Goal: Transaction & Acquisition: Purchase product/service

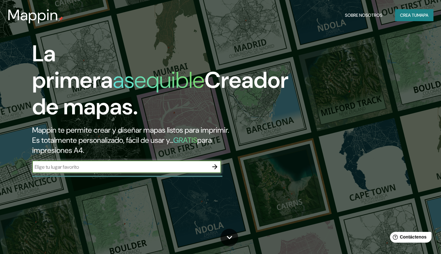
click at [61, 152] on font "para impresiones A4." at bounding box center [122, 145] width 180 height 20
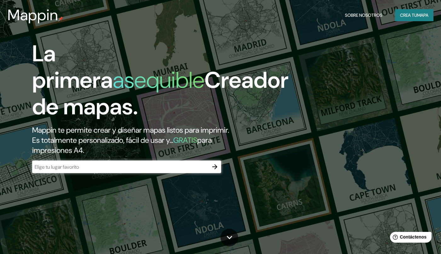
click at [51, 169] on input "text" at bounding box center [120, 166] width 177 height 7
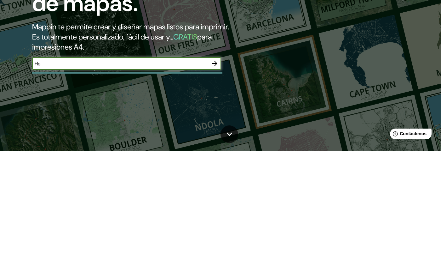
type input "H"
type input "Universidad Latina De heredia"
click at [40, 198] on div "La primera asequible Creador de mapas. Mappin te permite crear y diseñar mapas …" at bounding box center [220, 127] width 441 height 254
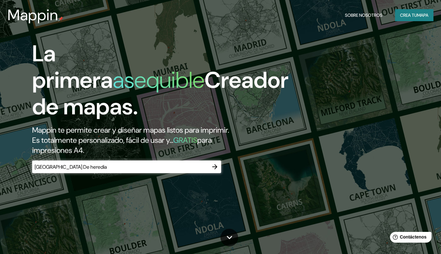
click at [213, 171] on button "button" at bounding box center [215, 166] width 13 height 13
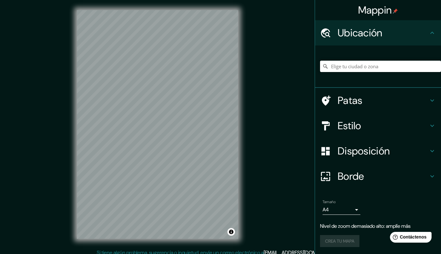
click at [397, 68] on input "Elige tu ciudad o zona" at bounding box center [380, 66] width 121 height 11
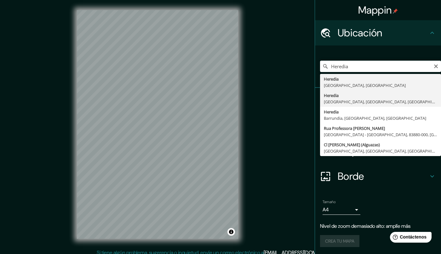
type input "Heredia, Toulouse, Alto Garona, Francia"
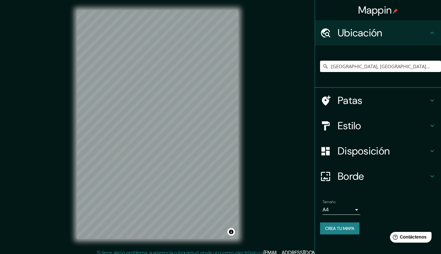
click at [375, 63] on input "Heredia, Toulouse, Alto Garona, Francia" at bounding box center [380, 66] width 121 height 11
click at [440, 65] on input "Heredia, Toulouse, Alto Garona, Francia" at bounding box center [380, 66] width 121 height 11
click at [438, 69] on input "Heredia, Toulouse, Alto Garona, Francia" at bounding box center [380, 66] width 121 height 11
click at [440, 67] on input "Heredia, Toulouse, Alto Garona, Francia" at bounding box center [380, 66] width 121 height 11
click at [439, 63] on input "Heredia, Toulouse, Alto Garona, Francia" at bounding box center [380, 66] width 121 height 11
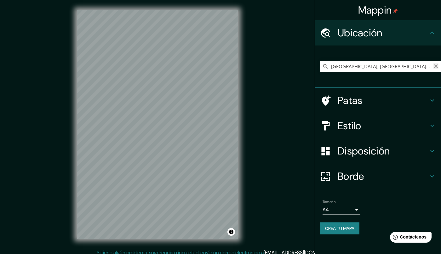
click at [437, 67] on icon "Claro" at bounding box center [437, 66] width 4 height 4
click at [434, 64] on input "Elige tu ciudad o zona" at bounding box center [380, 66] width 121 height 11
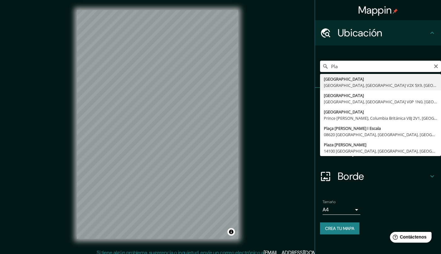
type input "Pl"
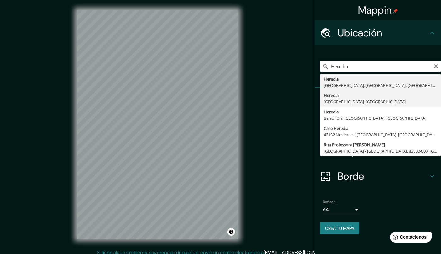
type input "Heredia, Provincia de Heredia, Costa Rica"
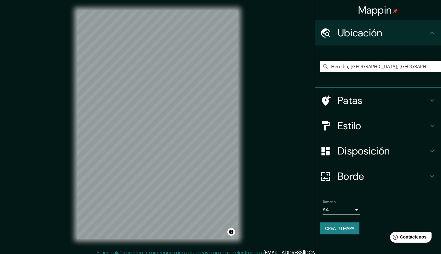
click at [425, 66] on input "Heredia, Provincia de Heredia, Costa Rica" at bounding box center [380, 66] width 121 height 11
click at [429, 68] on input "Heredia, Provincia de Heredia, Costa Rica" at bounding box center [380, 66] width 121 height 11
click at [429, 66] on input "Heredia, Provincia de Heredia, Costa Rica" at bounding box center [380, 66] width 121 height 11
click at [429, 67] on input "Heredia, Provincia de Heredia, Costa Rica" at bounding box center [380, 66] width 121 height 11
click at [435, 66] on icon "Claro" at bounding box center [436, 66] width 5 height 5
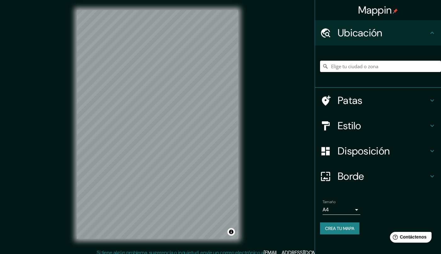
click at [436, 69] on input "Elige tu ciudad o zona" at bounding box center [380, 66] width 121 height 11
type input "6"
click at [377, 72] on input "959,13"N 84"06'35"W" at bounding box center [380, 66] width 121 height 11
click at [426, 67] on input "959 13th Street North, La Crosse, Wisconsin 54601, Estados Unidos" at bounding box center [380, 66] width 121 height 11
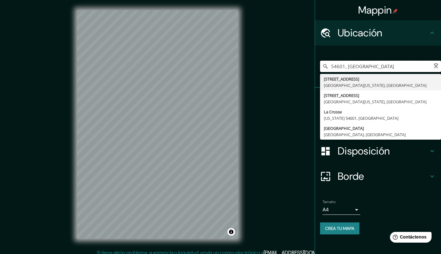
click at [429, 67] on input "54601, Estados Unidos" at bounding box center [380, 66] width 121 height 11
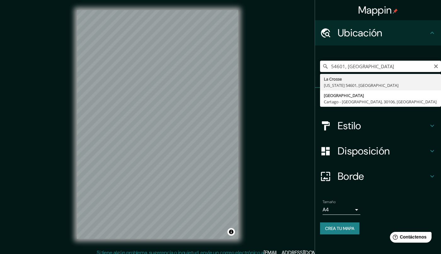
click at [439, 64] on input "54601, Estados Unidos" at bounding box center [380, 66] width 121 height 11
type input "54601, Estados Unidos"
click at [436, 68] on icon "Claro" at bounding box center [436, 66] width 5 height 5
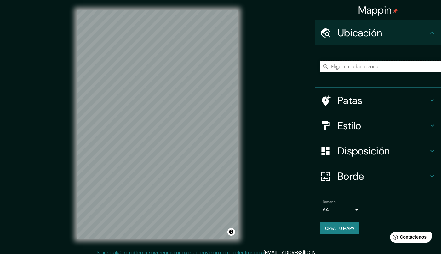
click at [388, 68] on input "Elige tu ciudad o zona" at bounding box center [380, 66] width 121 height 11
paste input "959,13"N 84"06'35"W"
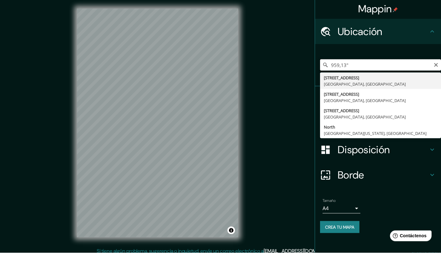
type input "959,13"
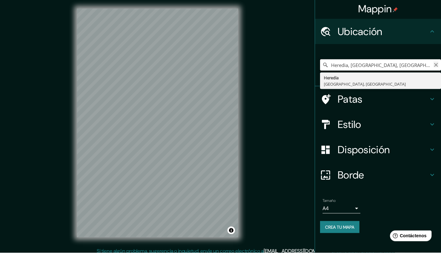
type input "Heredia, Provincia de Heredia, Costa Rica"
click at [435, 68] on icon "Claro" at bounding box center [436, 66] width 5 height 5
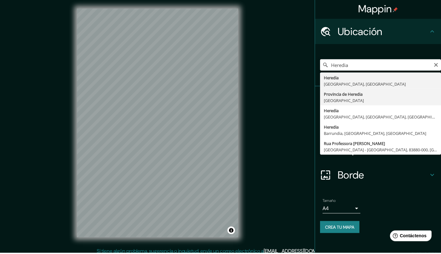
type input "Provincia de Heredia, Costa Rica"
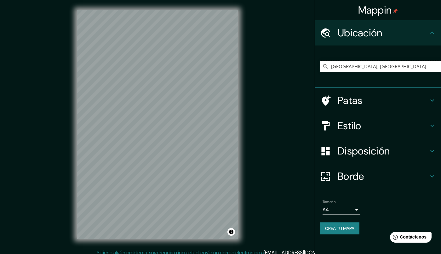
click at [424, 65] on input "Provincia de Heredia, Costa Rica" at bounding box center [380, 66] width 121 height 11
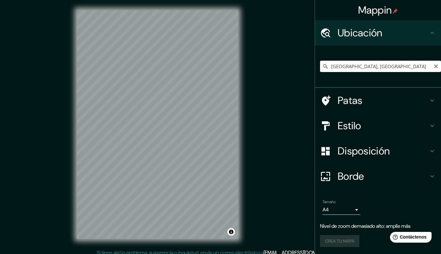
click at [371, 15] on font "Mappin" at bounding box center [376, 9] width 34 height 13
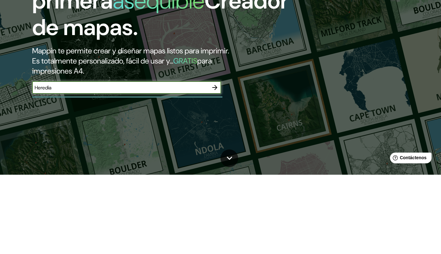
type input "Heredia"
click at [217, 170] on icon "button" at bounding box center [215, 167] width 8 height 8
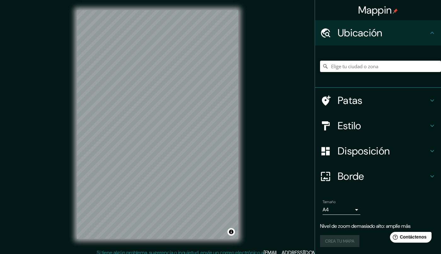
scroll to position [0, 0]
click at [399, 67] on input "Elige tu ciudad o zona" at bounding box center [380, 65] width 121 height 11
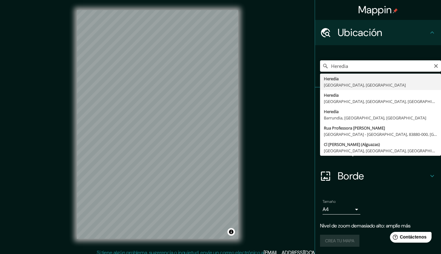
type input "Heredia, Provincia de Heredia, Costa Rica"
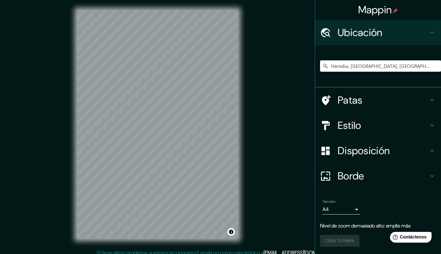
scroll to position [0, 0]
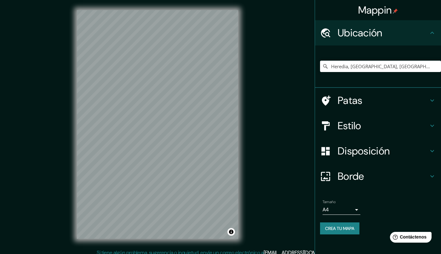
click at [425, 123] on h4 "Estilo" at bounding box center [383, 125] width 91 height 13
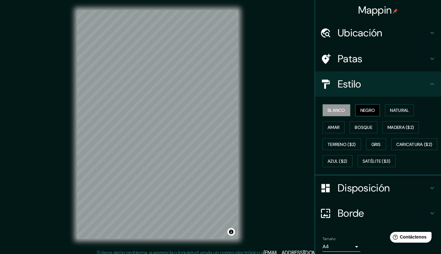
click at [372, 116] on button "Negro" at bounding box center [368, 110] width 25 height 12
click at [342, 116] on button "Blanco" at bounding box center [337, 110] width 28 height 12
click at [409, 109] on font "Natural" at bounding box center [399, 110] width 19 height 6
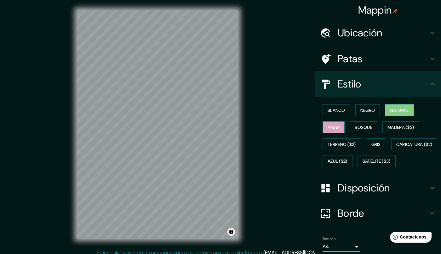
click at [340, 130] on font "Amar" at bounding box center [334, 127] width 12 height 6
click at [371, 126] on font "Bosque" at bounding box center [364, 127] width 18 height 6
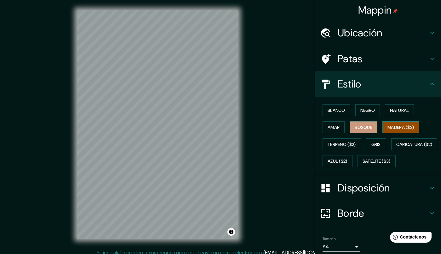
click at [404, 130] on font "Madera ($2)" at bounding box center [401, 127] width 26 height 6
click at [346, 148] on font "Terreno ($2)" at bounding box center [342, 144] width 28 height 8
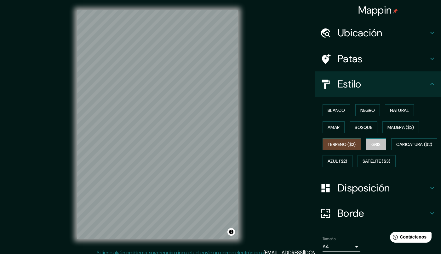
click at [380, 138] on button "Gris" at bounding box center [376, 144] width 20 height 12
click at [350, 142] on font "Terreno ($2)" at bounding box center [342, 144] width 28 height 6
click at [342, 125] on button "Amar" at bounding box center [334, 127] width 22 height 12
click at [353, 142] on font "Terreno ($2)" at bounding box center [342, 144] width 28 height 6
click at [371, 126] on font "Bosque" at bounding box center [364, 127] width 18 height 6
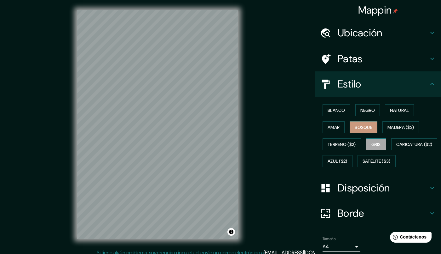
click at [383, 143] on button "Gris" at bounding box center [376, 144] width 20 height 12
click at [350, 146] on font "Terreno ($2)" at bounding box center [342, 144] width 28 height 6
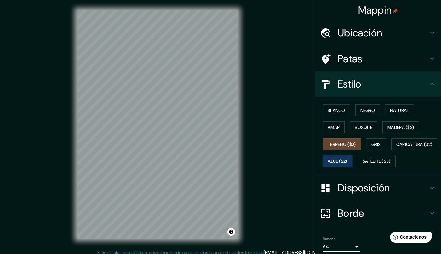
click at [348, 161] on font "Azul ($2)" at bounding box center [338, 161] width 20 height 6
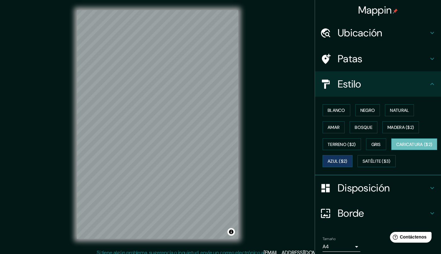
click at [397, 147] on font "Caricatura ($2)" at bounding box center [415, 144] width 36 height 6
click at [363, 164] on font "Satélite ($3)" at bounding box center [377, 161] width 28 height 6
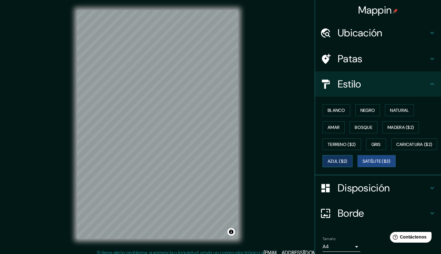
click at [348, 165] on font "Azul ($2)" at bounding box center [338, 161] width 20 height 8
click at [363, 164] on font "Satélite ($3)" at bounding box center [377, 161] width 28 height 6
click at [348, 160] on font "Azul ($2)" at bounding box center [338, 161] width 20 height 6
click at [348, 157] on font "Azul ($2)" at bounding box center [338, 161] width 20 height 8
click at [387, 144] on button "Gris" at bounding box center [376, 144] width 20 height 12
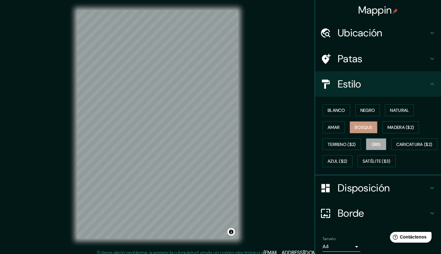
click at [365, 129] on font "Bosque" at bounding box center [364, 127] width 18 height 6
click at [335, 114] on button "Blanco" at bounding box center [337, 110] width 28 height 12
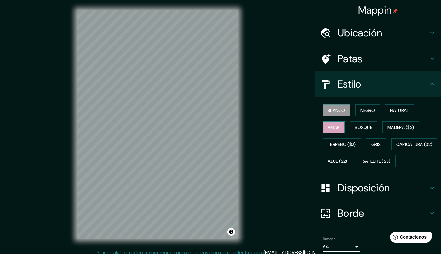
click at [337, 129] on font "Amar" at bounding box center [334, 127] width 12 height 6
click at [376, 114] on font "Negro" at bounding box center [368, 110] width 15 height 8
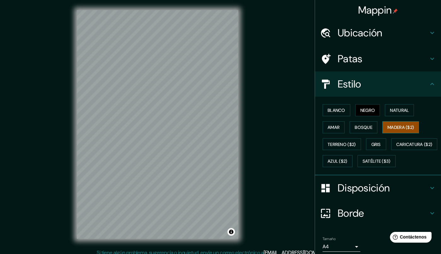
click at [404, 122] on button "Madera ($2)" at bounding box center [401, 127] width 37 height 12
click at [337, 114] on button "Blanco" at bounding box center [337, 110] width 28 height 12
click at [382, 58] on h4 "Patas" at bounding box center [383, 58] width 91 height 13
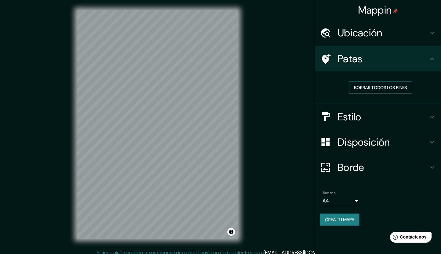
click at [392, 90] on font "Borrar todos los pines" at bounding box center [380, 88] width 53 height 6
click at [350, 204] on body "Mappin Ubicación Heredia, Provincia de Heredia, Costa Rica Patas Borrar todos l…" at bounding box center [220, 127] width 441 height 254
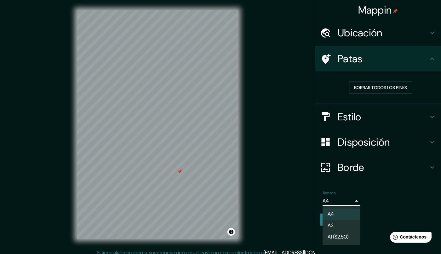
click at [353, 200] on div at bounding box center [220, 127] width 441 height 254
click at [353, 199] on body "Mappin Ubicación Heredia, Provincia de Heredia, Costa Rica Patas Borrar todos l…" at bounding box center [220, 127] width 441 height 254
click at [387, 220] on div at bounding box center [220, 127] width 441 height 254
click at [415, 114] on h4 "Estilo" at bounding box center [383, 116] width 91 height 13
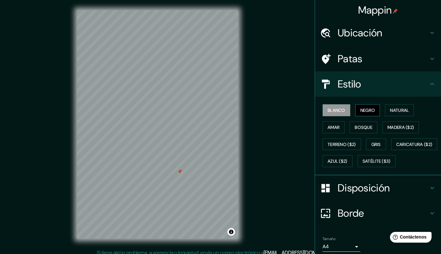
click at [376, 113] on font "Negro" at bounding box center [368, 110] width 15 height 6
click at [411, 115] on button "Natural" at bounding box center [399, 110] width 29 height 12
click at [338, 114] on font "Blanco" at bounding box center [337, 110] width 18 height 8
click at [346, 115] on button "Blanco" at bounding box center [337, 110] width 28 height 12
click at [373, 108] on font "Negro" at bounding box center [368, 110] width 15 height 6
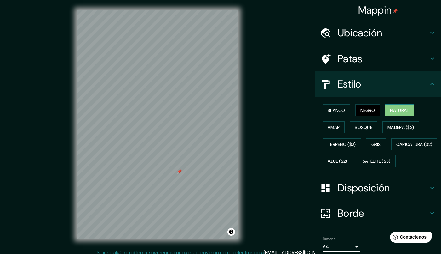
click at [411, 114] on button "Natural" at bounding box center [399, 110] width 29 height 12
click at [334, 131] on font "Amar" at bounding box center [334, 127] width 12 height 8
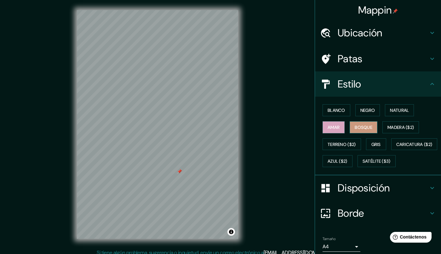
click at [377, 128] on button "Bosque" at bounding box center [364, 127] width 28 height 12
click at [410, 127] on font "Madera ($2)" at bounding box center [401, 127] width 26 height 6
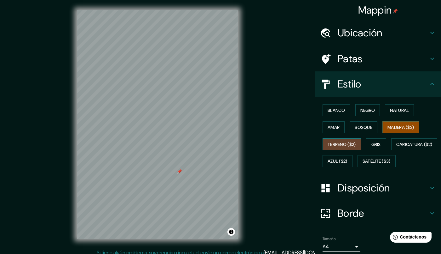
click at [352, 147] on font "Terreno ($2)" at bounding box center [342, 144] width 28 height 8
click at [385, 144] on button "Gris" at bounding box center [376, 144] width 20 height 12
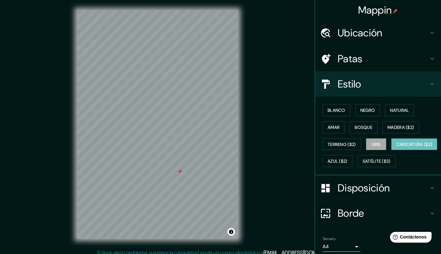
click at [397, 147] on font "Caricatura ($2)" at bounding box center [415, 144] width 36 height 6
click at [348, 161] on font "Azul ($2)" at bounding box center [338, 161] width 20 height 6
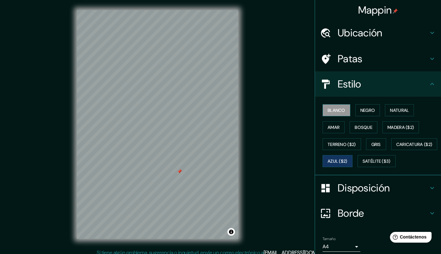
click at [340, 113] on font "Blanco" at bounding box center [337, 110] width 18 height 6
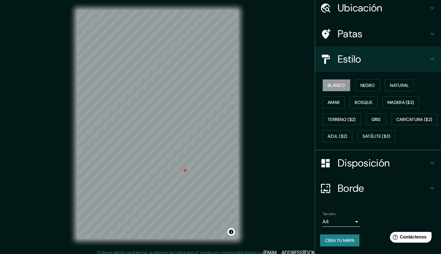
scroll to position [42, 0]
click at [353, 233] on font "Crea tu mapa" at bounding box center [339, 240] width 29 height 6
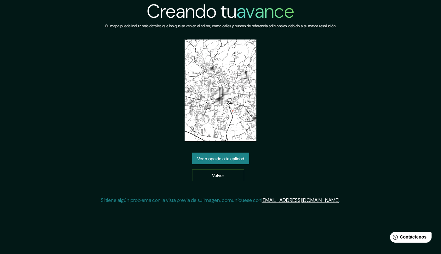
click at [248, 161] on link "Ver mapa de alta calidad" at bounding box center [220, 158] width 57 height 12
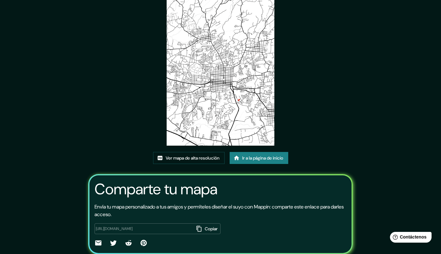
scroll to position [57, 0]
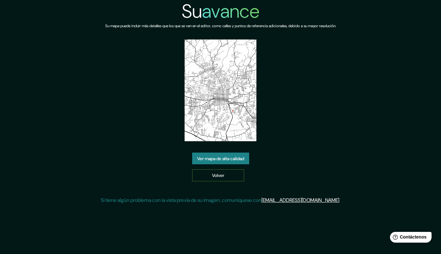
click at [231, 179] on link "Volver" at bounding box center [218, 175] width 52 height 12
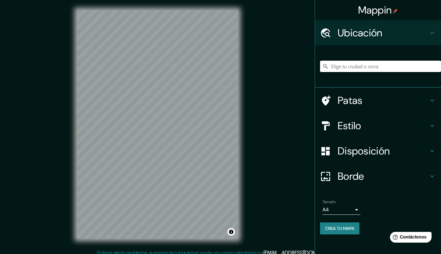
click at [394, 67] on input "Elige tu ciudad o zona" at bounding box center [380, 66] width 121 height 11
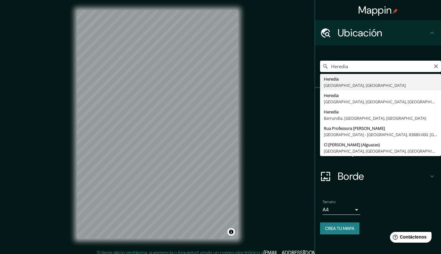
type input "Heredia, Provincia de Heredia, Costa Rica"
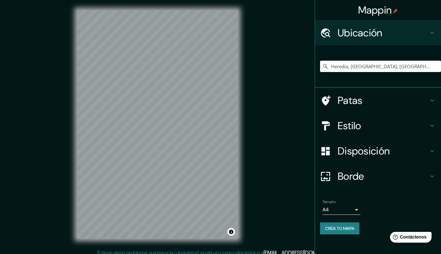
click at [397, 107] on div "Patas" at bounding box center [378, 100] width 126 height 25
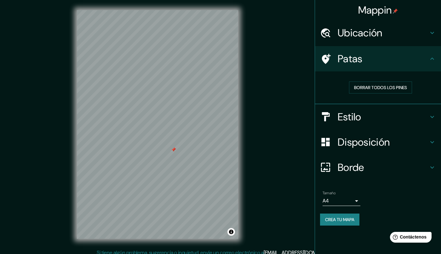
click at [349, 218] on font "Crea tu mapa" at bounding box center [339, 219] width 29 height 6
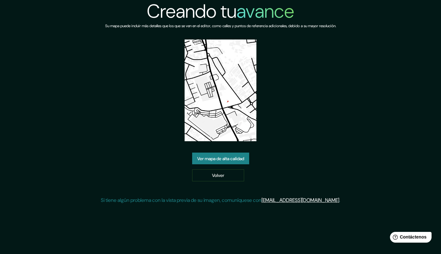
click at [239, 108] on img at bounding box center [221, 90] width 72 height 102
click at [237, 179] on link "Volver" at bounding box center [218, 175] width 52 height 12
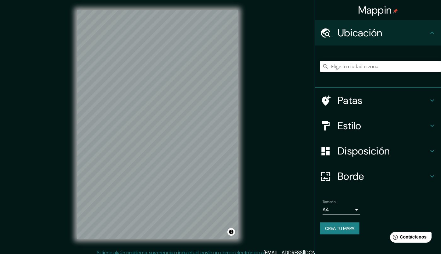
click at [396, 65] on input "Elige tu ciudad o zona" at bounding box center [380, 66] width 121 height 11
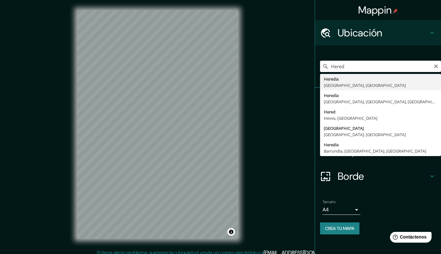
type input "Heredia, Provincia de Heredia, Costa Rica"
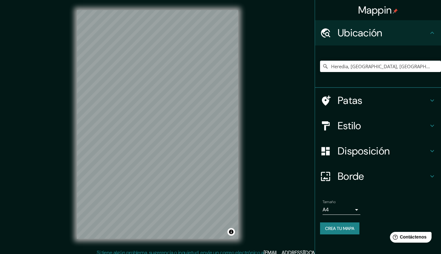
click at [361, 102] on font "Patas" at bounding box center [350, 100] width 25 height 13
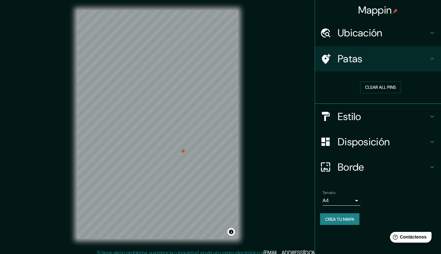
click at [354, 219] on font "Crea tu mapa" at bounding box center [339, 219] width 29 height 6
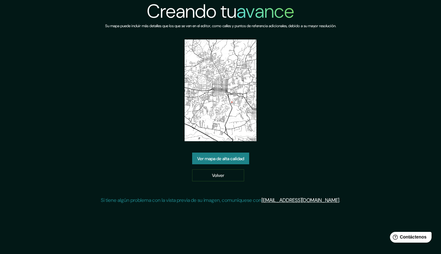
click at [96, 189] on div "Creando tu avance Su mapa puede incluir más detalles que los que se ven en el e…" at bounding box center [220, 127] width 441 height 254
